Goal: Information Seeking & Learning: Learn about a topic

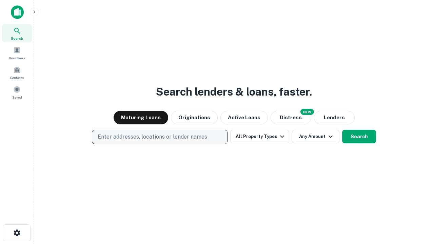
click at [159, 137] on p "Enter addresses, locations or lender names" at bounding box center [153, 137] width 110 height 8
type input "**********"
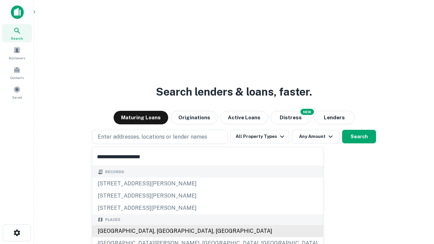
click at [162, 231] on div "[GEOGRAPHIC_DATA], [GEOGRAPHIC_DATA], [GEOGRAPHIC_DATA]" at bounding box center [207, 231] width 231 height 12
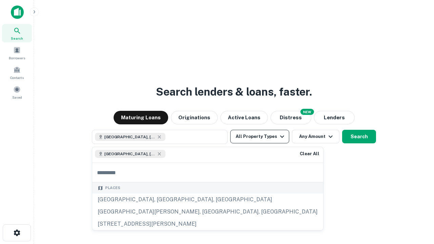
click at [260, 137] on button "All Property Types" at bounding box center [259, 137] width 59 height 14
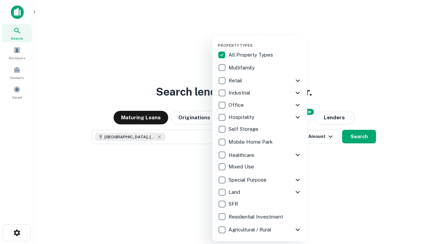
click at [265, 41] on button "button" at bounding box center [265, 41] width 95 height 0
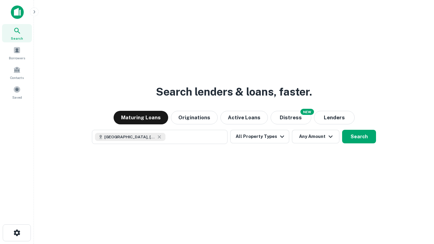
scroll to position [11, 0]
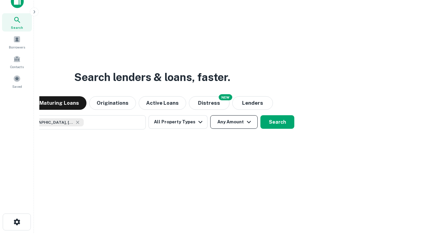
click at [210, 115] on button "Any Amount" at bounding box center [233, 122] width 47 height 14
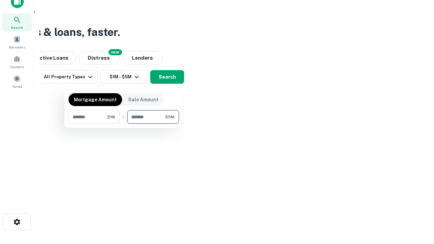
type input "*******"
click at [124, 124] on button "button" at bounding box center [123, 124] width 111 height 0
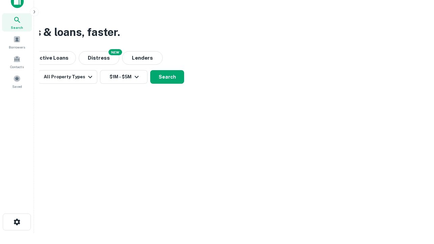
scroll to position [11, 0]
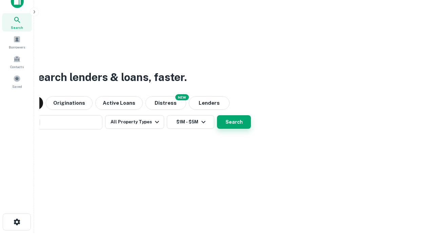
click at [217, 115] on button "Search" at bounding box center [234, 122] width 34 height 14
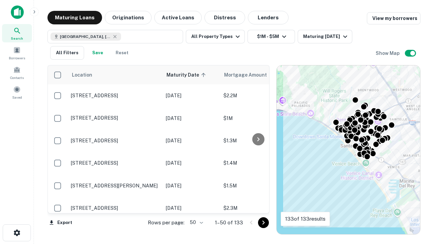
click at [195, 222] on body "Search Borrowers Contacts Saved Maturing Loans Originations Active Loans Distre…" at bounding box center [217, 122] width 434 height 244
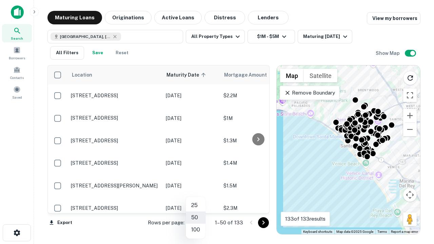
click at [196, 205] on li "25" at bounding box center [196, 205] width 20 height 12
